Goal: Find specific page/section

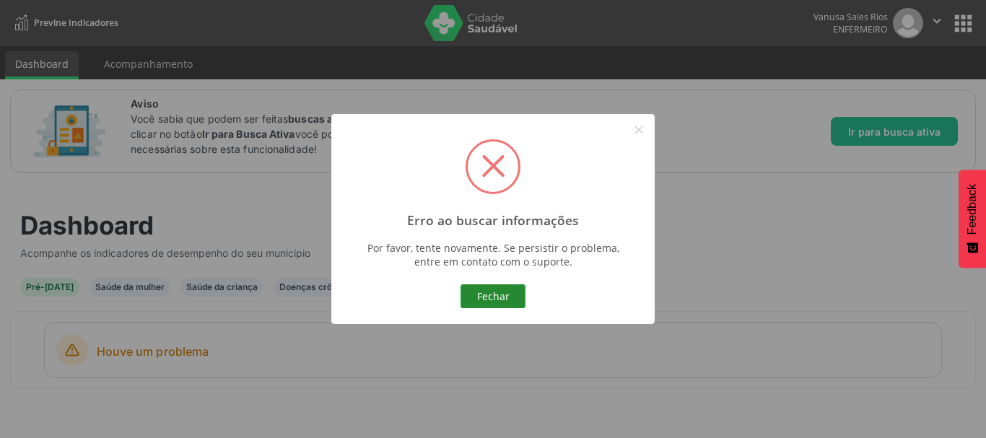
click at [500, 299] on button "Fechar" at bounding box center [493, 296] width 65 height 25
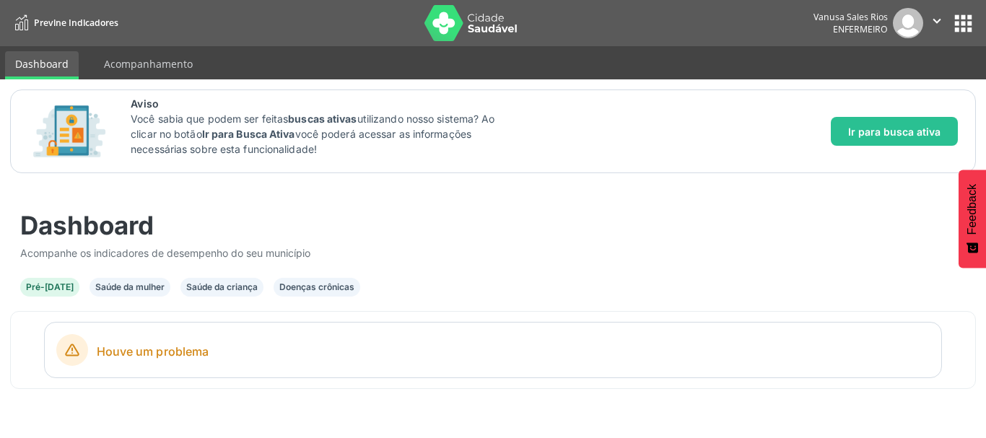
click at [121, 290] on div "Saúde da mulher" at bounding box center [129, 287] width 69 height 13
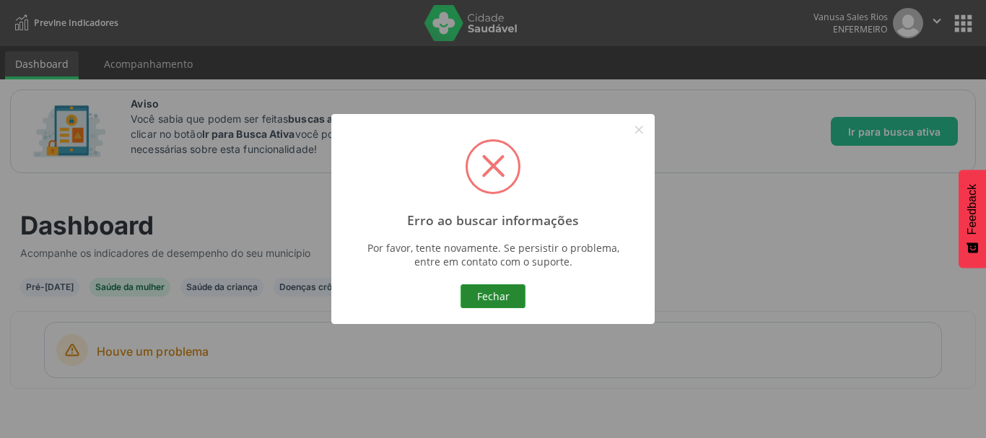
click at [502, 300] on button "Fechar" at bounding box center [493, 296] width 65 height 25
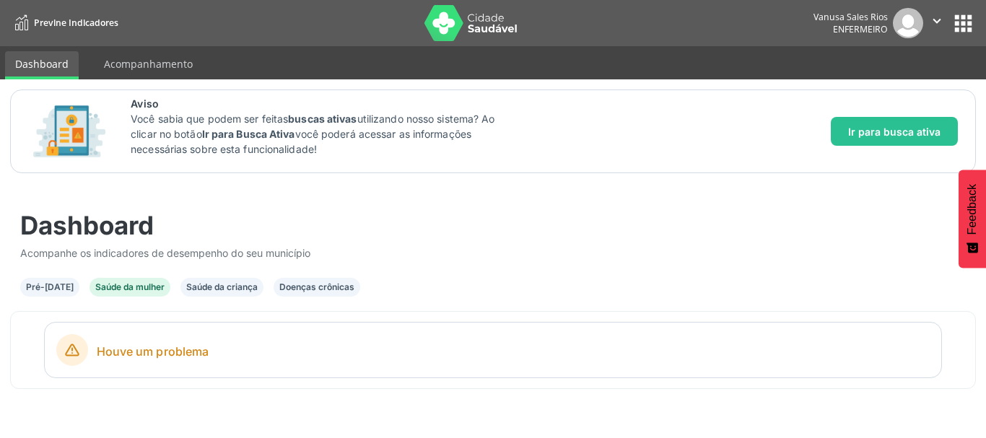
click at [204, 286] on div "Saúde da criança" at bounding box center [221, 287] width 71 height 13
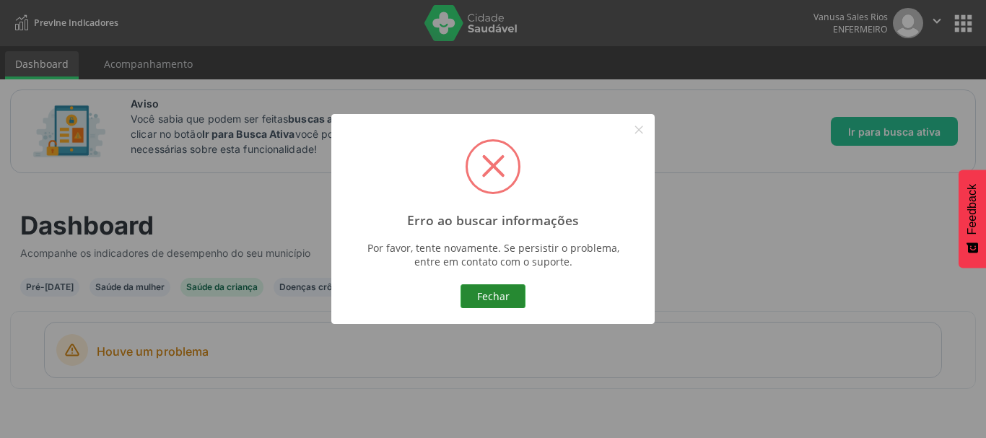
click at [482, 291] on button "Fechar" at bounding box center [493, 296] width 65 height 25
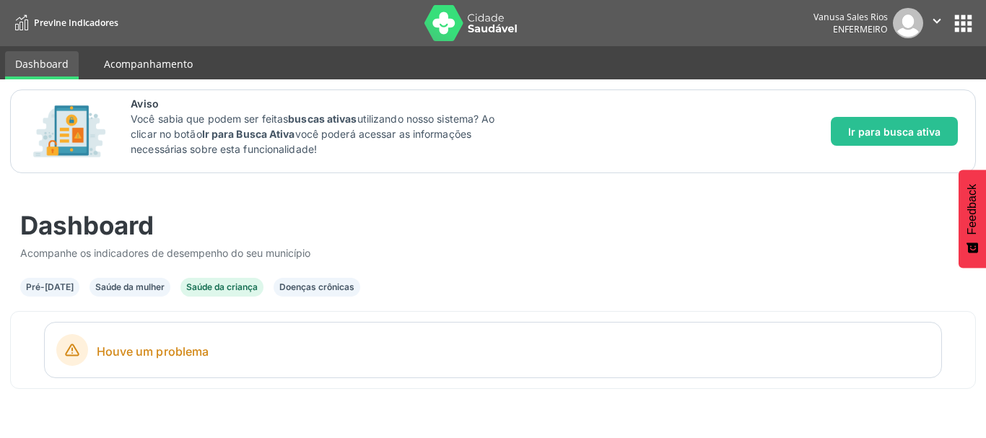
click at [126, 64] on link "Acompanhamento" at bounding box center [148, 63] width 109 height 25
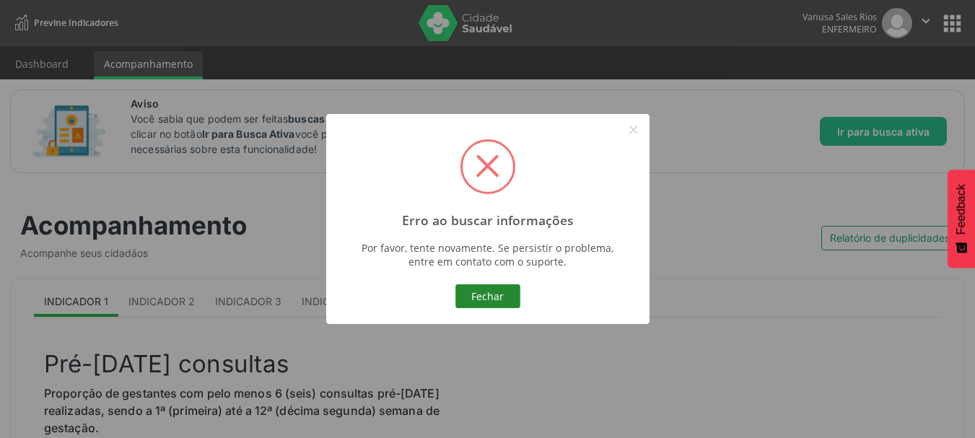
click at [490, 294] on button "Fechar" at bounding box center [488, 296] width 65 height 25
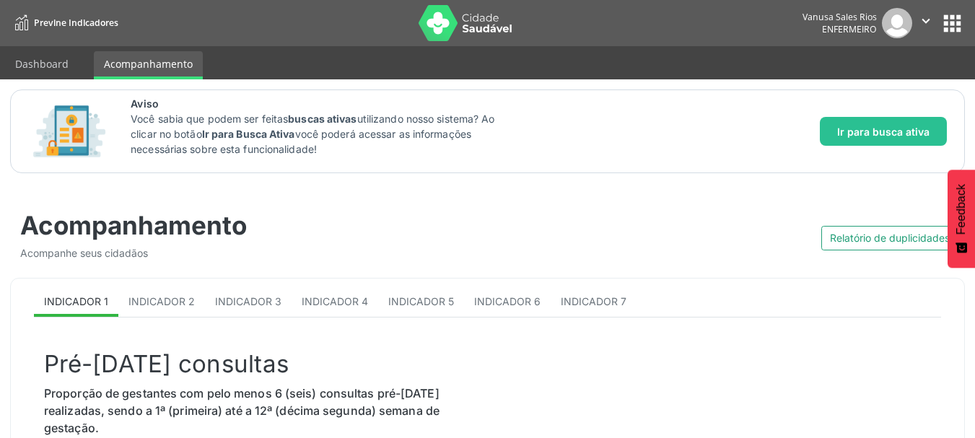
click at [952, 18] on button "apps" at bounding box center [952, 23] width 25 height 25
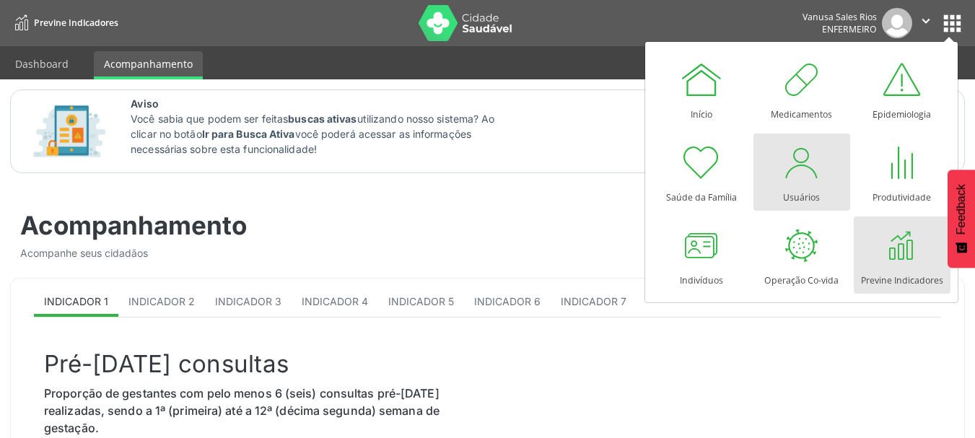
click at [818, 182] on div at bounding box center [801, 162] width 43 height 43
